Goal: Task Accomplishment & Management: Use online tool/utility

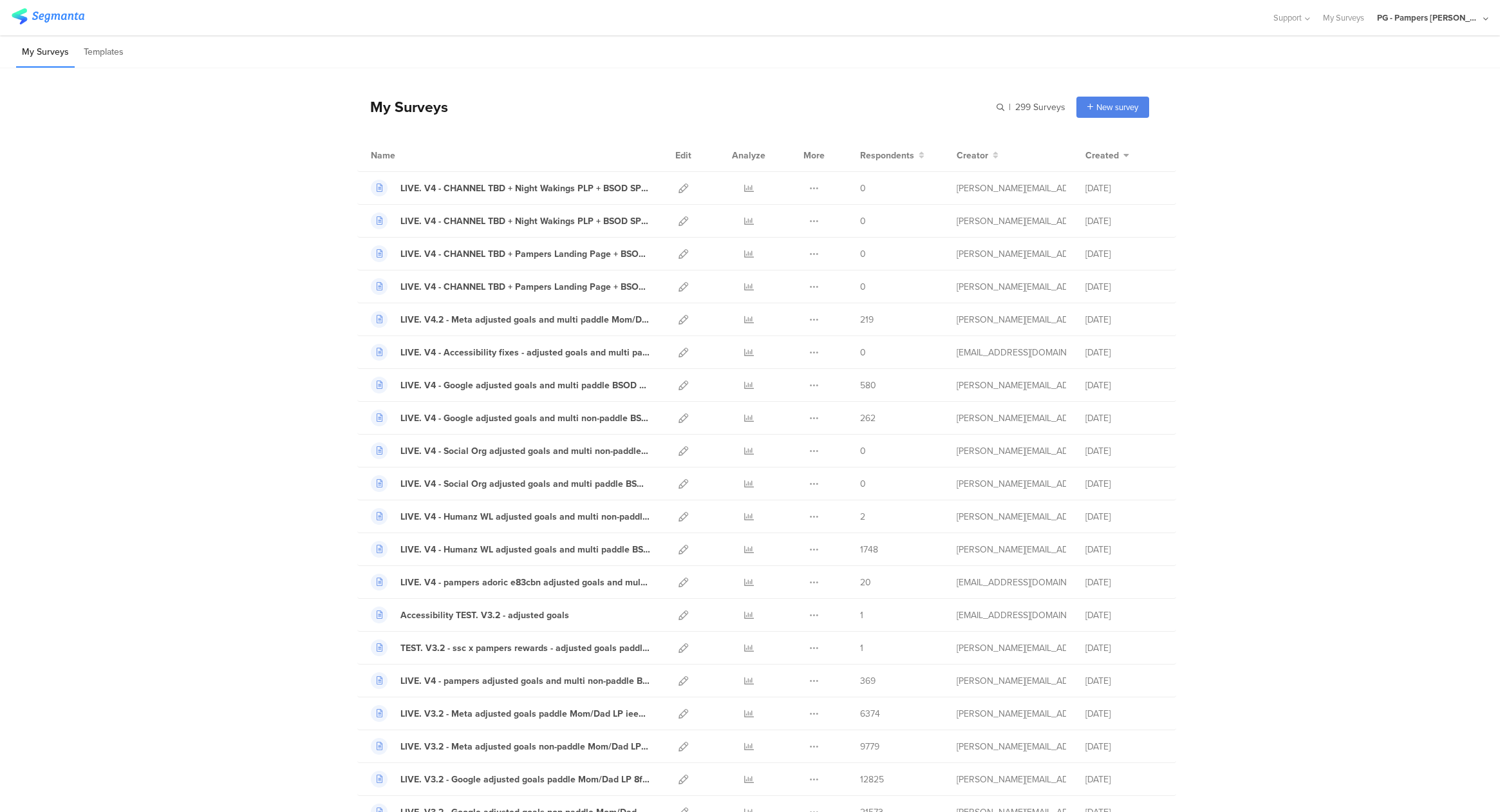
click at [1436, 20] on div "PG - Pampers [PERSON_NAME]" at bounding box center [1428, 17] width 103 height 12
click at [1391, 110] on span "PG - Pampers US Janrain" at bounding box center [1385, 110] width 91 height 12
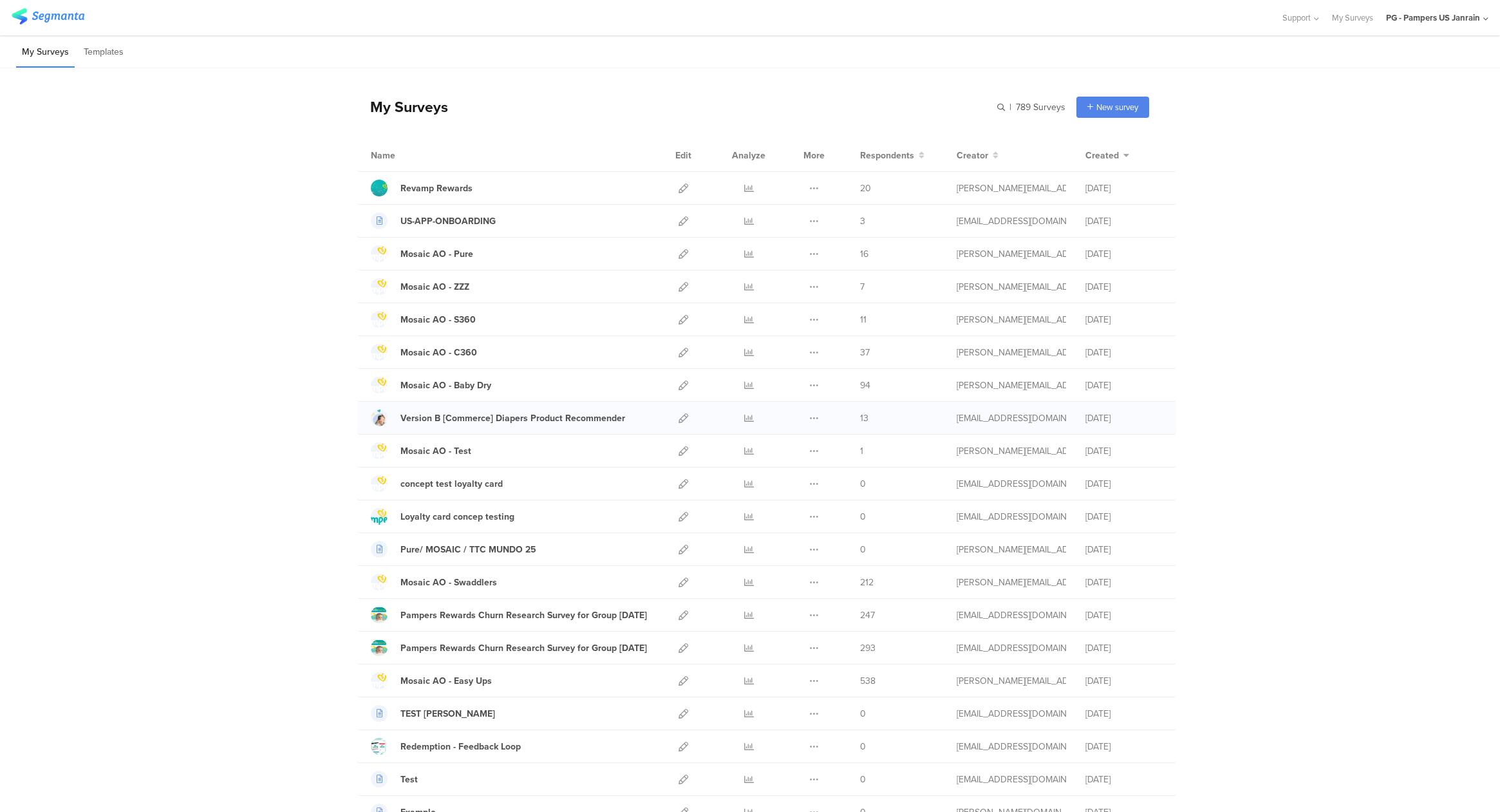
click at [692, 419] on div at bounding box center [683, 418] width 28 height 32
click at [684, 419] on icon at bounding box center [683, 418] width 9 height 9
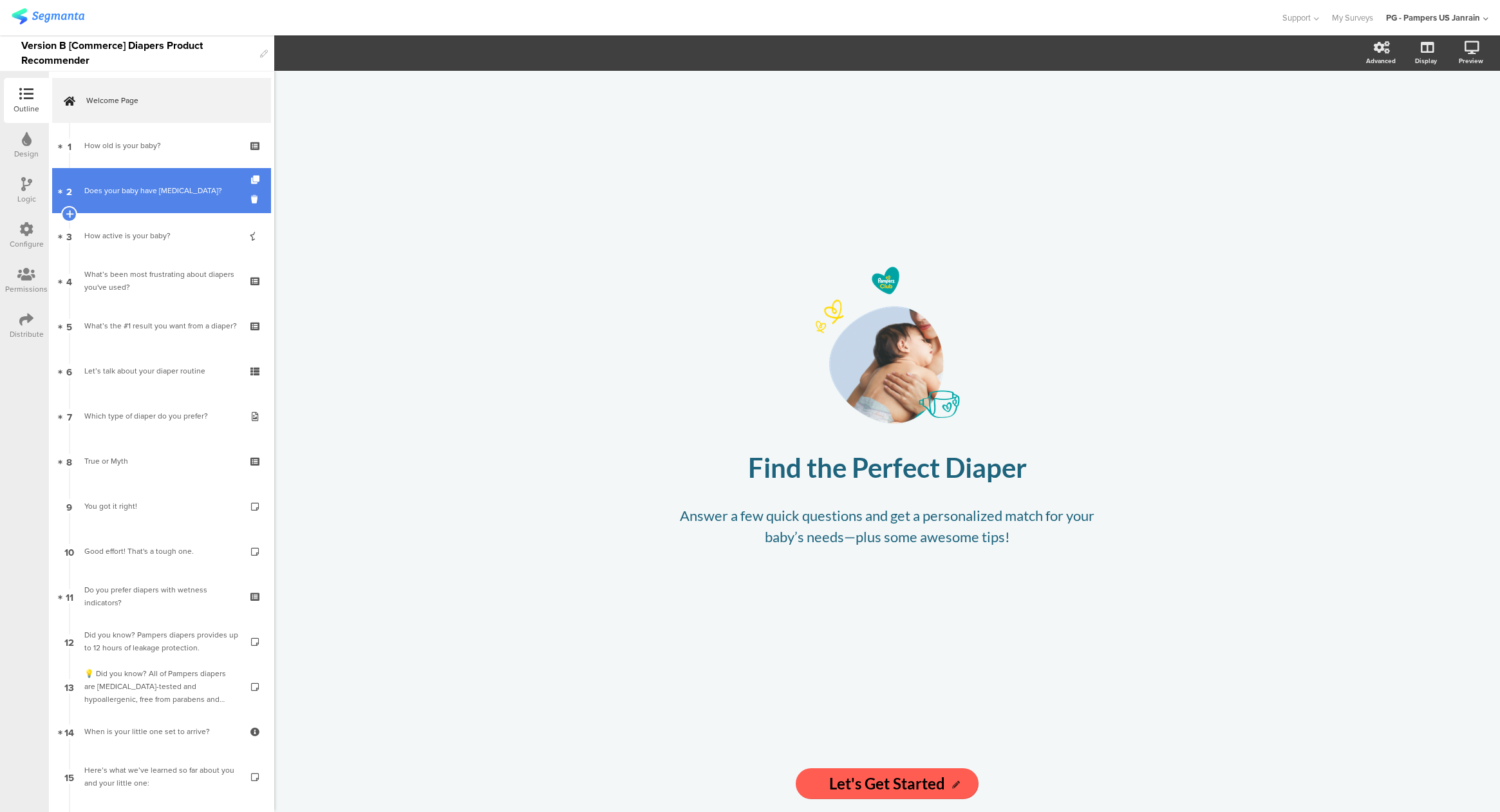
click at [185, 203] on link "2 Does your baby have [MEDICAL_DATA]?" at bounding box center [162, 190] width 219 height 45
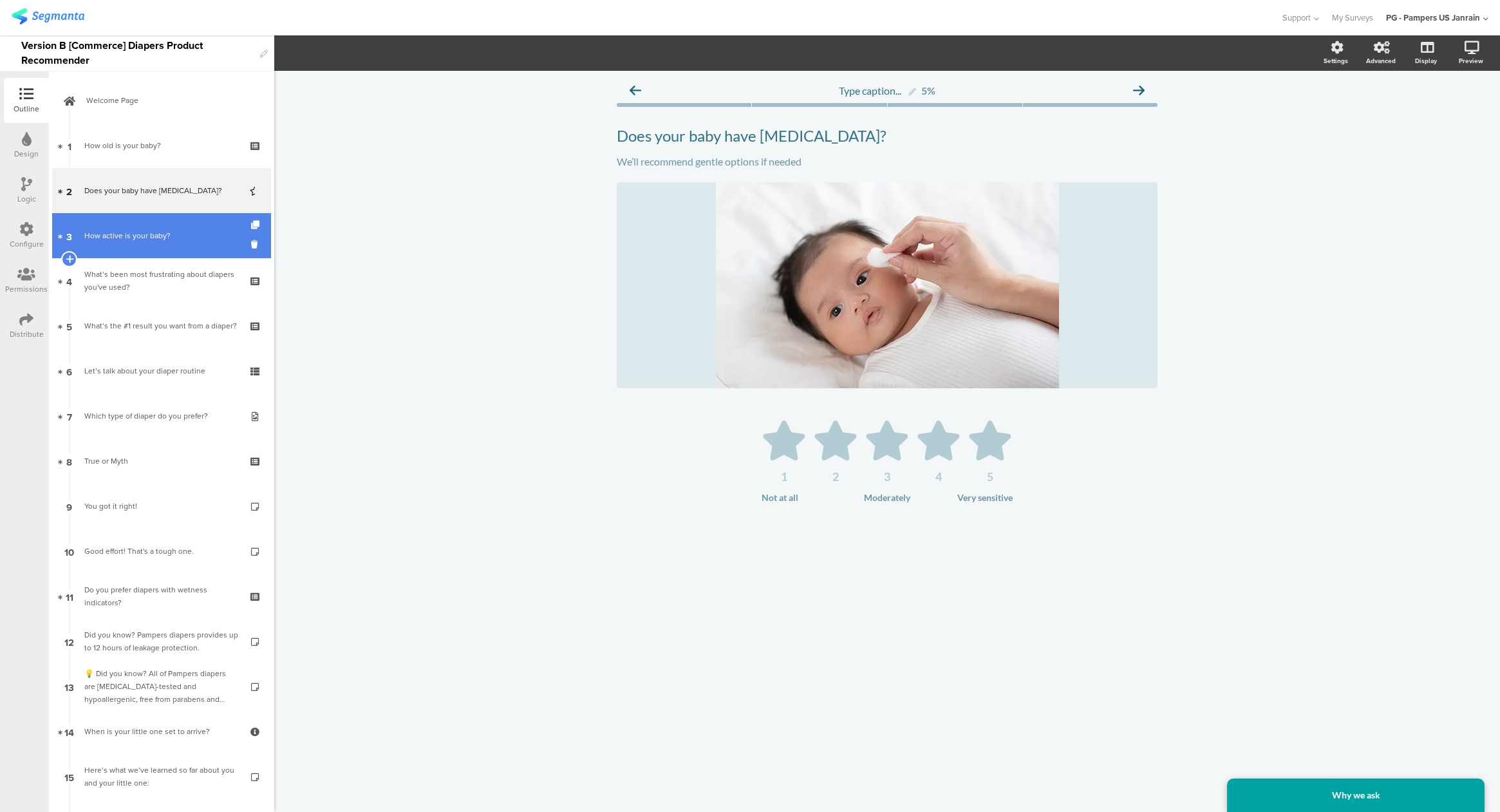
click at [162, 251] on link "3 How active is your baby?" at bounding box center [162, 236] width 219 height 45
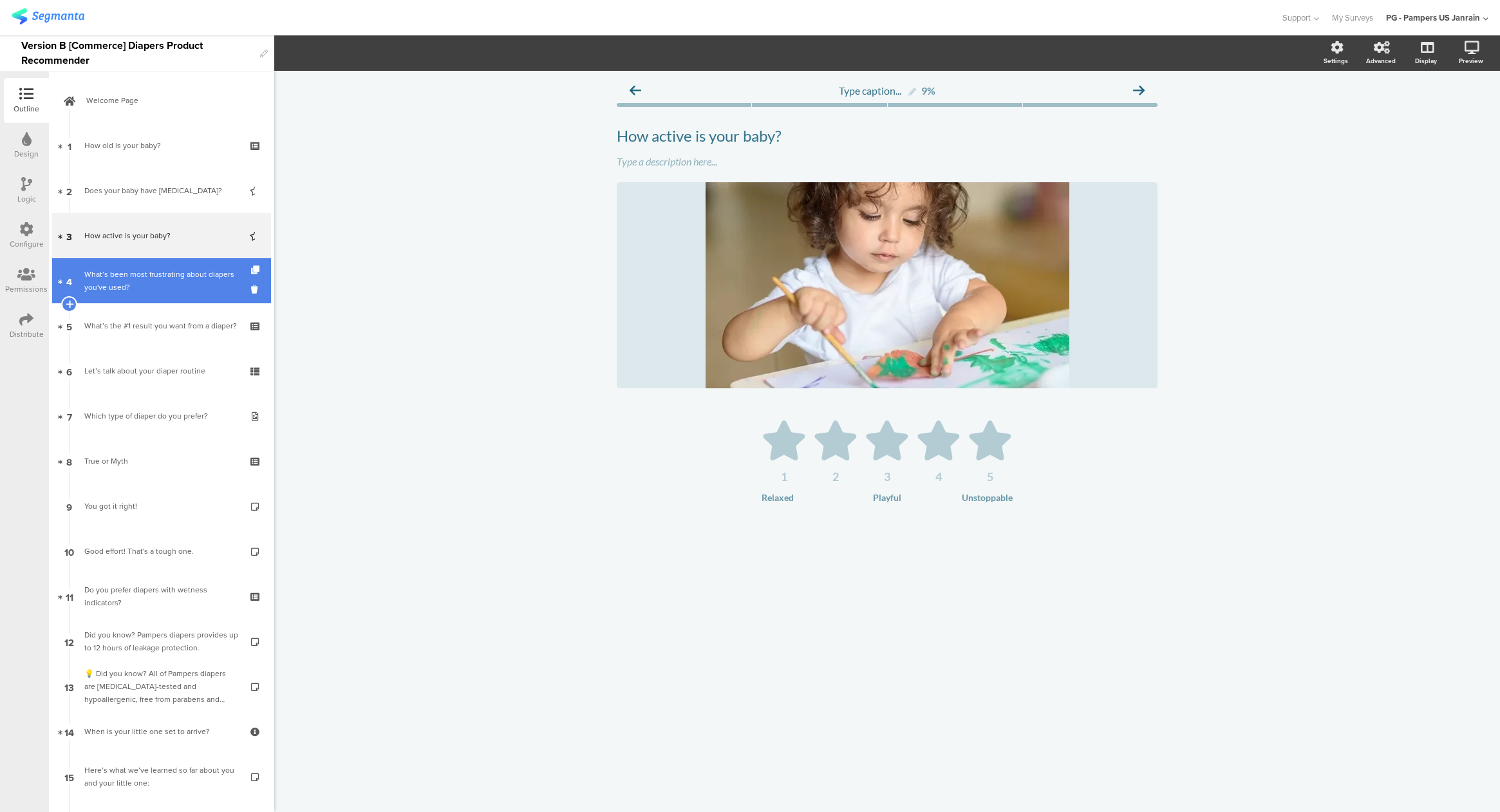
click at [175, 275] on div "What’s been most frustrating about diapers you've used?" at bounding box center [162, 281] width 154 height 26
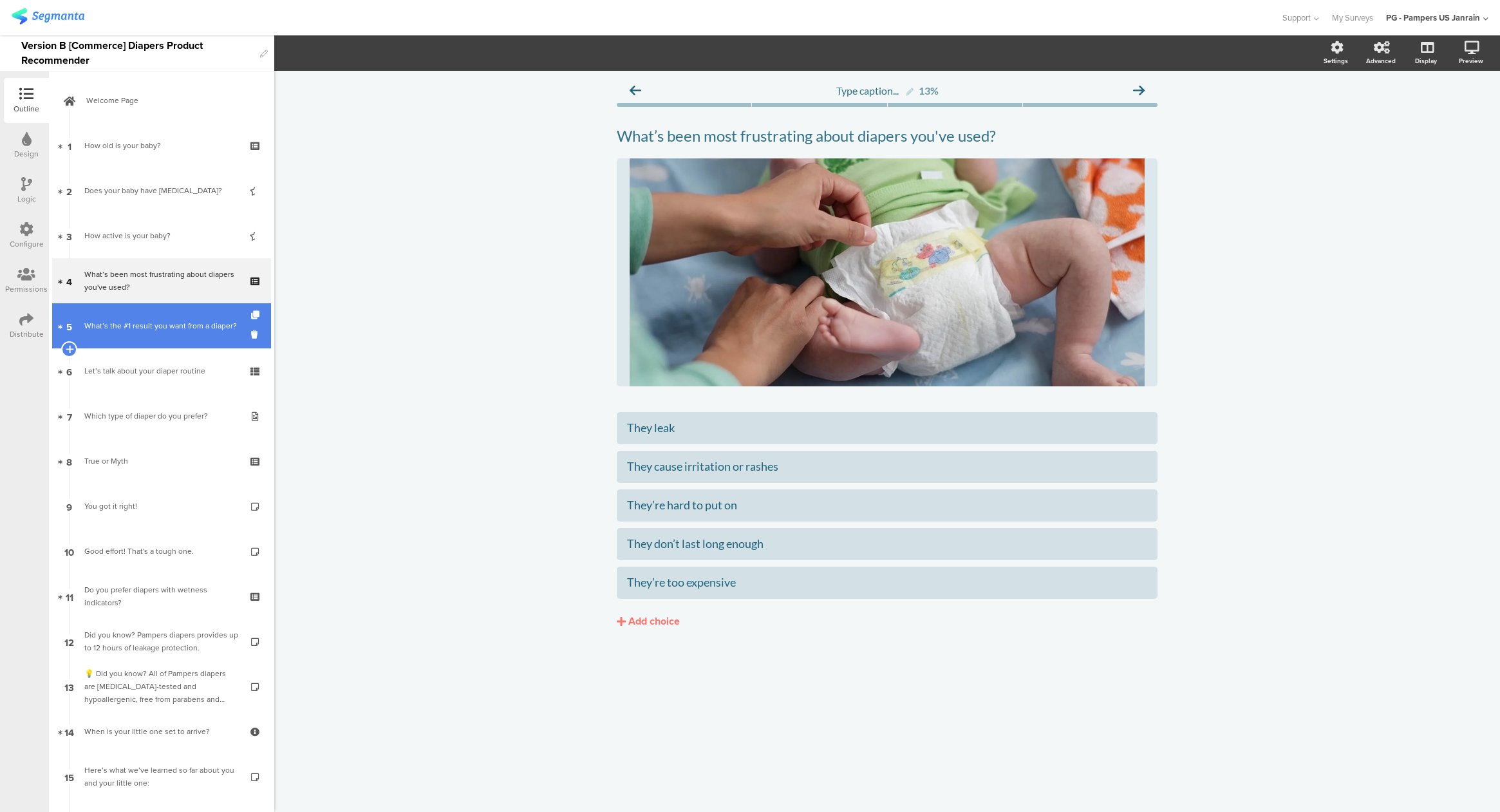
click at [159, 345] on link "5 What’s the #1 result you want from a diaper?" at bounding box center [162, 326] width 219 height 45
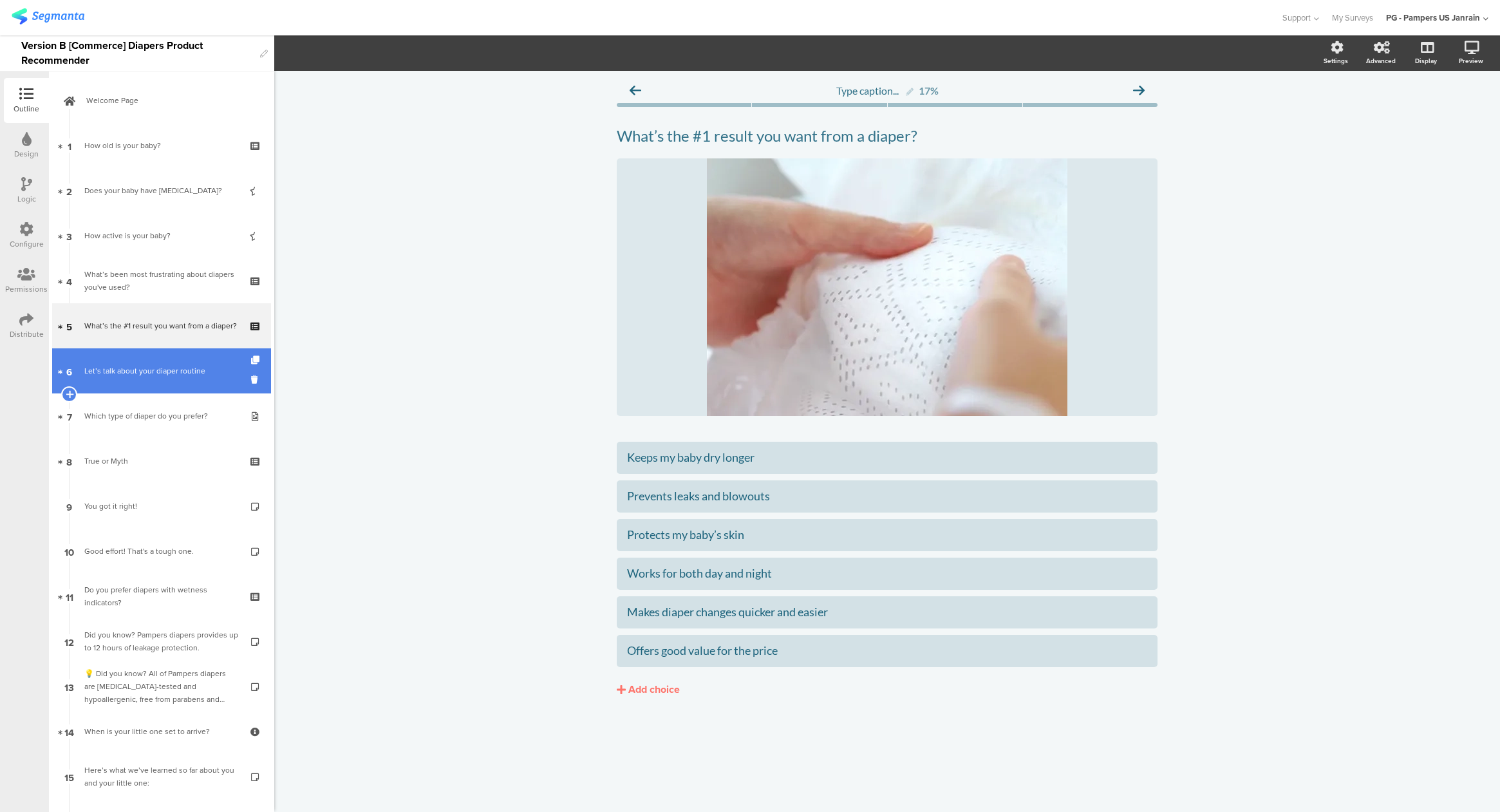
click at [145, 381] on link "6 Let’s talk about your diaper routine" at bounding box center [162, 370] width 219 height 45
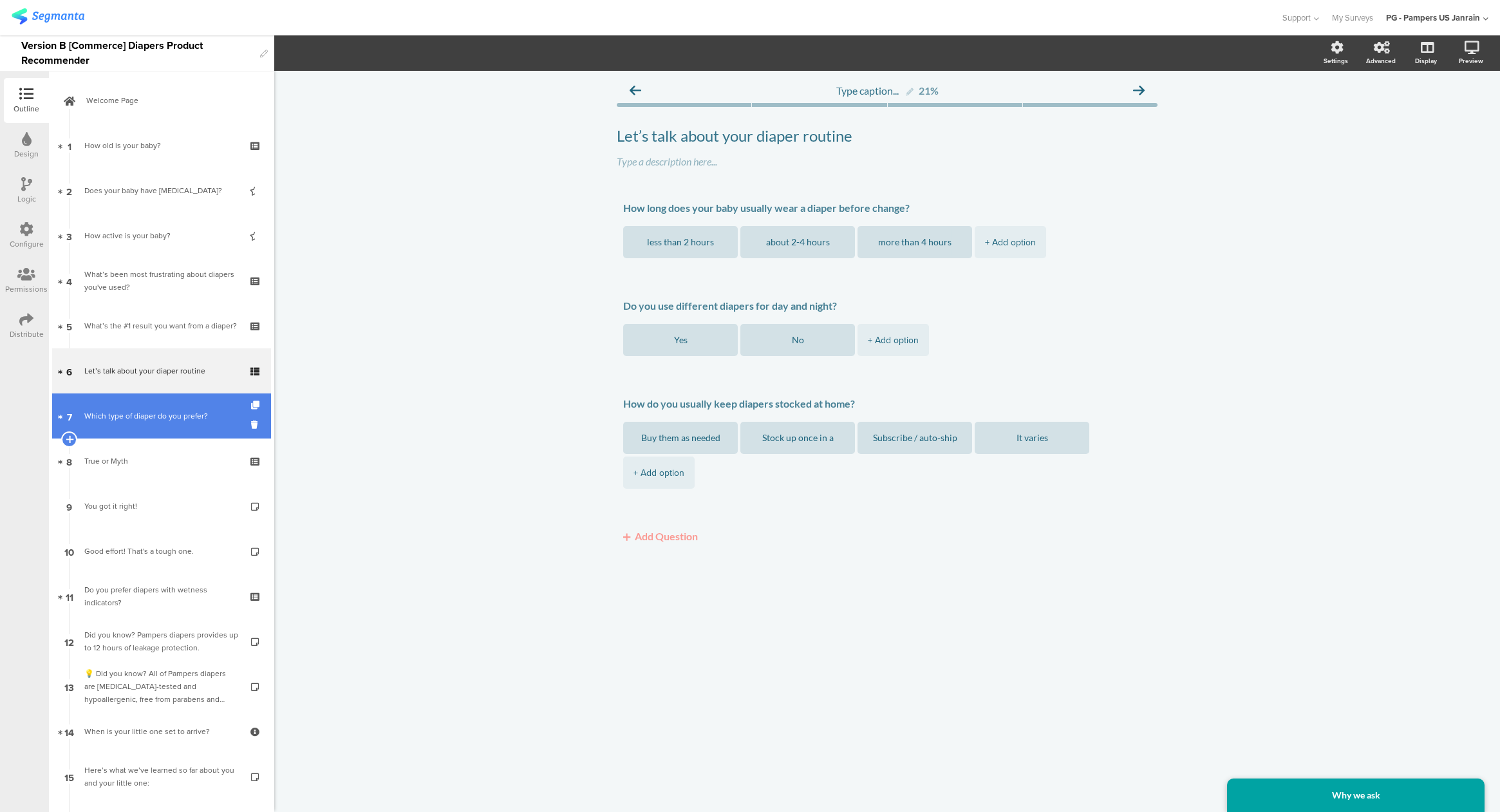
click at [136, 425] on link "7 Which type of diaper do you prefer?" at bounding box center [162, 416] width 219 height 45
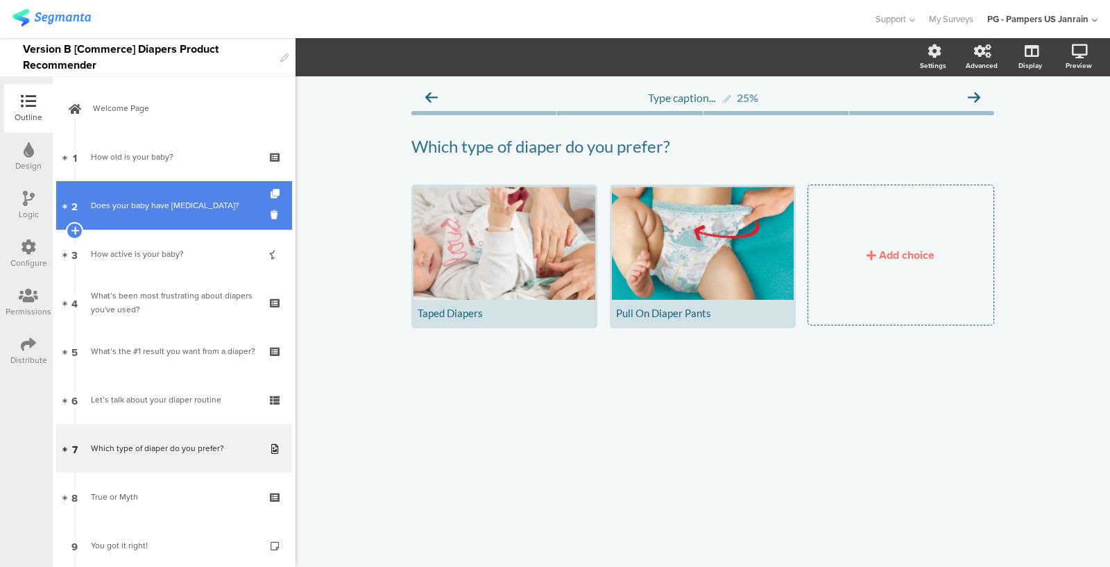
click at [126, 211] on div "Does your baby have [MEDICAL_DATA]?" at bounding box center [174, 205] width 166 height 14
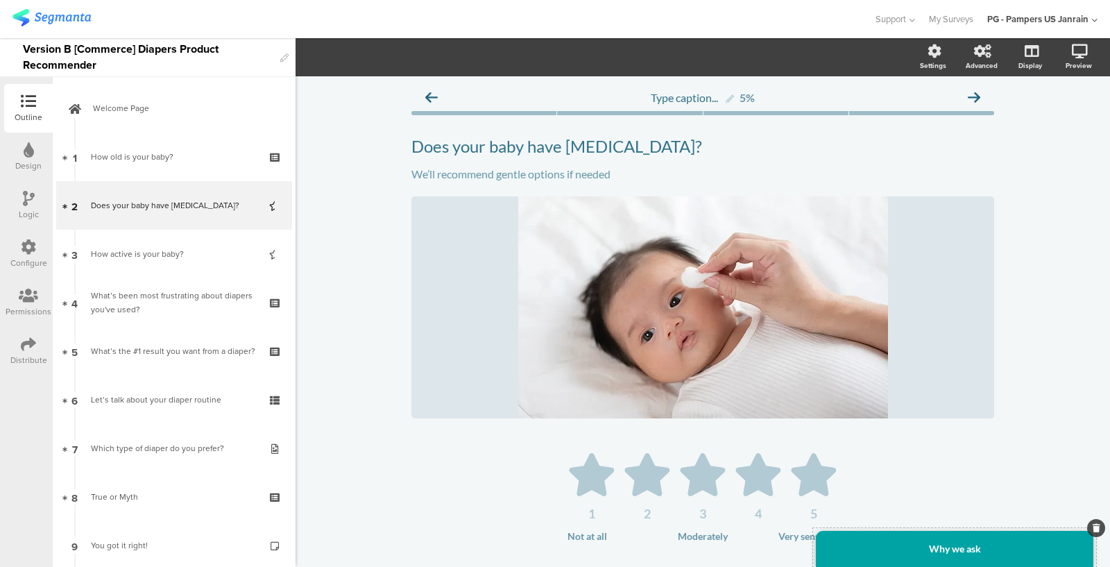
click at [969, 547] on strong "Why we ask" at bounding box center [955, 548] width 52 height 12
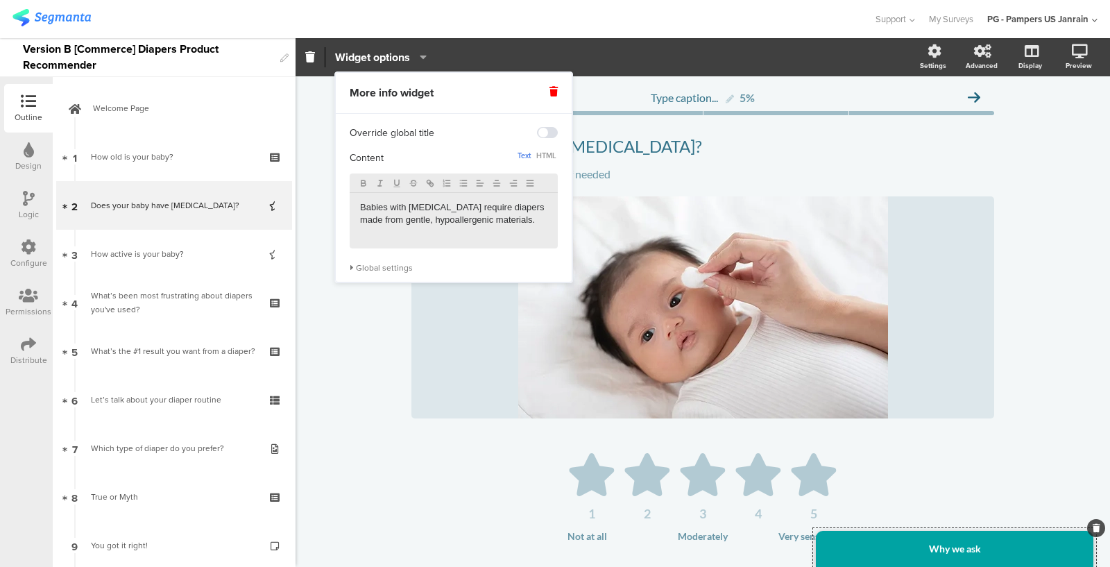
click at [361, 209] on p "Babies with [MEDICAL_DATA] require diapers made from gentle, hypoallergenic mat…" at bounding box center [453, 214] width 187 height 26
click at [365, 209] on p "we know some babies have [MEDICAL_DATA] and need diapers with thoughtful ingred…" at bounding box center [453, 220] width 187 height 38
click at [531, 235] on p "Some babies have [MEDICAL_DATA] and need diapers with thoughtful ingredients to…" at bounding box center [453, 220] width 187 height 38
click at [475, 460] on ul "1 2 3 4 5" at bounding box center [702, 486] width 555 height 67
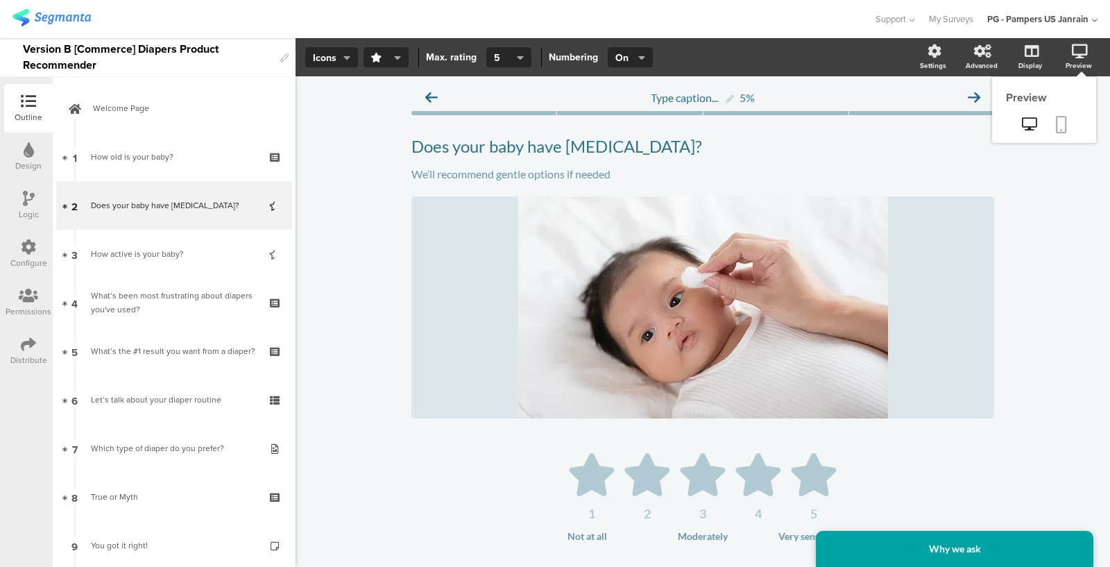
click at [1061, 124] on icon at bounding box center [1061, 124] width 11 height 17
